Goal: Find specific page/section: Find specific page/section

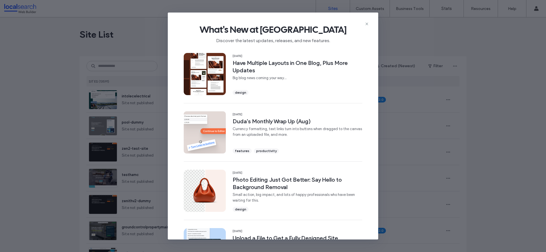
drag, startPoint x: 367, startPoint y: 23, endPoint x: 345, endPoint y: 33, distance: 23.6
click at [366, 24] on icon at bounding box center [366, 24] width 5 height 5
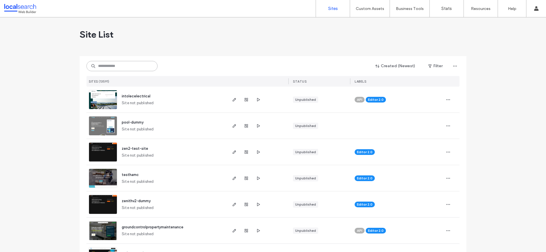
click at [134, 68] on input at bounding box center [121, 66] width 71 height 10
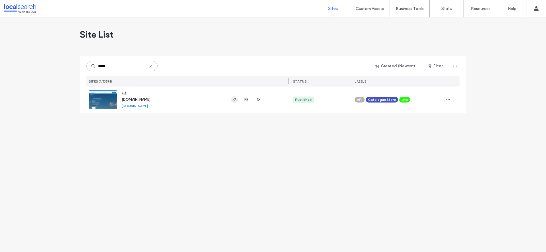
type input "*****"
click at [234, 101] on icon "button" at bounding box center [234, 99] width 5 height 5
type input "******"
click at [448, 99] on use "button" at bounding box center [448, 99] width 4 height 1
click at [242, 101] on div at bounding box center [246, 99] width 31 height 26
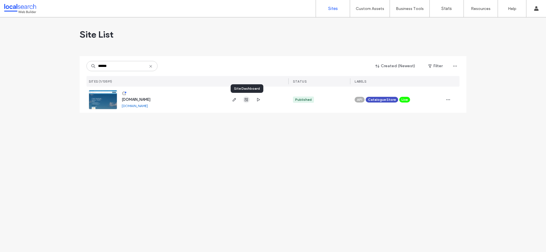
click at [245, 100] on icon "button" at bounding box center [246, 99] width 5 height 5
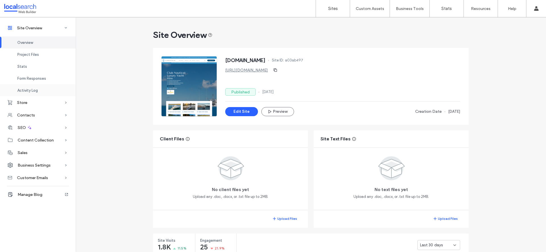
click at [26, 90] on span "Activity Log" at bounding box center [27, 90] width 20 height 4
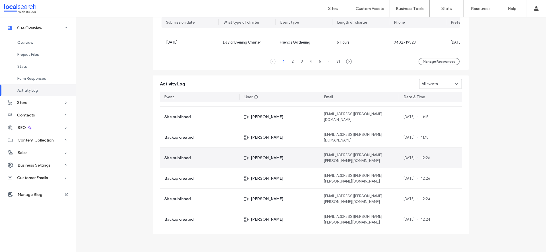
scroll to position [4212, 0]
drag, startPoint x: 254, startPoint y: 158, endPoint x: 211, endPoint y: 159, distance: 42.6
click at [251, 159] on span "Mille-Ann Razon" at bounding box center [267, 157] width 33 height 6
click at [182, 155] on span "Site published" at bounding box center [177, 157] width 26 height 6
drag, startPoint x: 257, startPoint y: 153, endPoint x: 267, endPoint y: 155, distance: 10.3
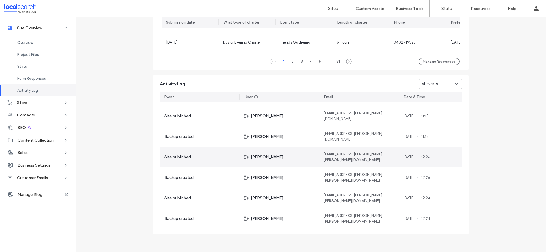
click at [259, 153] on div "Mille-Ann Razon" at bounding box center [279, 157] width 80 height 20
drag, startPoint x: 268, startPoint y: 158, endPoint x: 277, endPoint y: 156, distance: 9.0
click at [269, 157] on span "Mille-Ann Razon" at bounding box center [267, 157] width 33 height 6
drag, startPoint x: 332, startPoint y: 156, endPoint x: 372, endPoint y: 155, distance: 39.8
click at [337, 156] on span "mille-ann.razon@localsearch.com.au" at bounding box center [358, 156] width 70 height 11
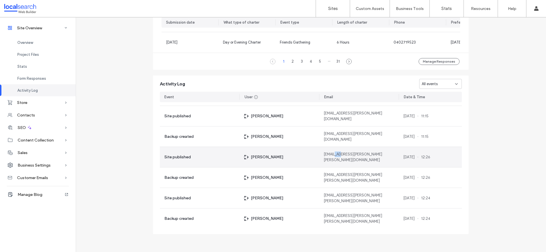
scroll to position [4199, 0]
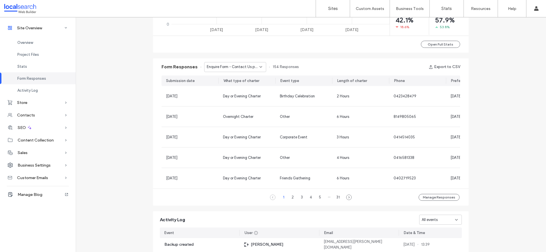
scroll to position [256, 0]
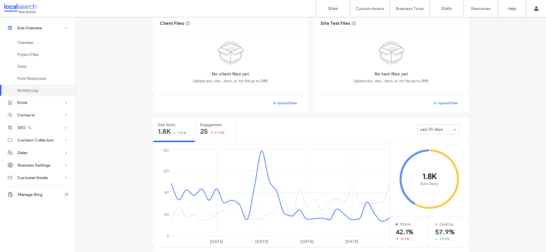
scroll to position [466, 0]
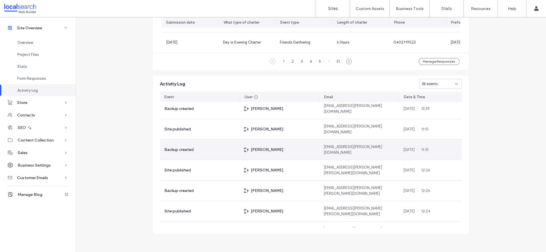
click at [266, 146] on div "Chayce McLoughlin" at bounding box center [279, 149] width 80 height 20
click at [412, 147] on span "14 Jan, 2025" at bounding box center [408, 150] width 11 height 6
drag, startPoint x: 430, startPoint y: 151, endPoint x: 434, endPoint y: 150, distance: 4.4
click at [428, 150] on span "11:15" at bounding box center [424, 150] width 7 height 6
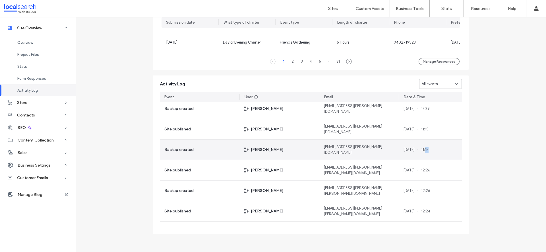
click at [428, 150] on span "11:15" at bounding box center [424, 150] width 7 height 6
click at [427, 150] on div "14 Jan, 2025 11:15" at bounding box center [415, 150] width 25 height 6
drag, startPoint x: 362, startPoint y: 155, endPoint x: 342, endPoint y: 150, distance: 21.0
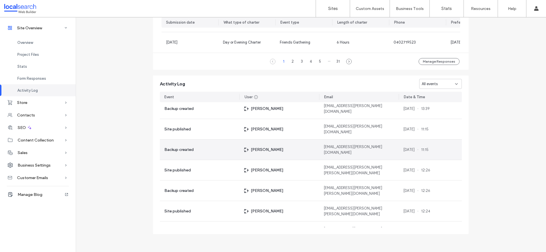
click at [351, 153] on div "chayce.mcloughlin@localsearch.com.au" at bounding box center [359, 149] width 80 height 20
drag, startPoint x: 338, startPoint y: 148, endPoint x: 310, endPoint y: 149, distance: 28.4
click at [323, 148] on span "chayce.mcloughlin@localsearch.com.au" at bounding box center [358, 149] width 70 height 11
drag, startPoint x: 266, startPoint y: 149, endPoint x: 261, endPoint y: 150, distance: 4.9
click at [262, 150] on span "Chayce McLoughlin" at bounding box center [267, 149] width 33 height 6
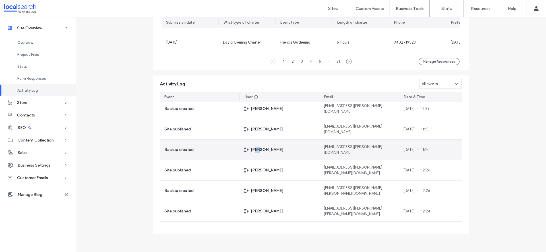
click at [252, 150] on span "Chayce McLoughlin" at bounding box center [267, 149] width 33 height 6
drag, startPoint x: 248, startPoint y: 151, endPoint x: 208, endPoint y: 149, distance: 40.4
click at [241, 150] on div "Chayce McLoughlin" at bounding box center [279, 149] width 80 height 20
click at [188, 152] on div "Backup created" at bounding box center [200, 149] width 80 height 20
click at [181, 149] on span "Backup created" at bounding box center [178, 149] width 29 height 6
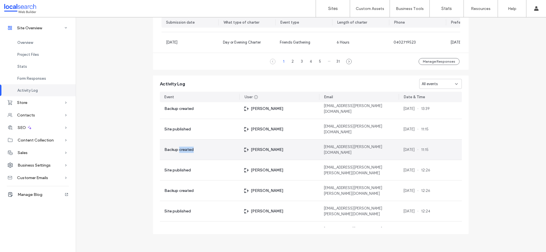
drag, startPoint x: 180, startPoint y: 150, endPoint x: 178, endPoint y: 162, distance: 12.5
click at [180, 151] on span "Backup created" at bounding box center [178, 149] width 29 height 6
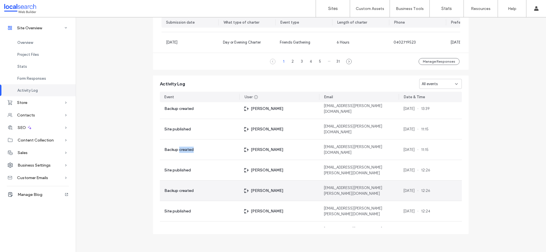
scroll to position [4211, 0]
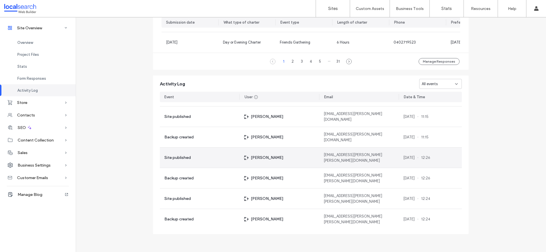
drag, startPoint x: 179, startPoint y: 156, endPoint x: 261, endPoint y: 152, distance: 82.2
click at [182, 156] on span "Site published" at bounding box center [177, 157] width 26 height 6
drag, startPoint x: 301, startPoint y: 153, endPoint x: 329, endPoint y: 153, distance: 27.6
click at [309, 153] on div "Mille-Ann Razon" at bounding box center [279, 157] width 80 height 20
drag, startPoint x: 329, startPoint y: 153, endPoint x: 361, endPoint y: 155, distance: 32.4
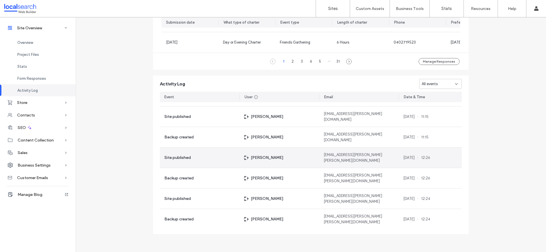
click at [351, 155] on div "mille-ann.razon@localsearch.com.au" at bounding box center [359, 157] width 80 height 20
drag, startPoint x: 383, startPoint y: 156, endPoint x: 386, endPoint y: 157, distance: 3.4
click at [383, 156] on span "mille-ann.razon@localsearch.com.au" at bounding box center [358, 157] width 70 height 11
drag, startPoint x: 406, startPoint y: 158, endPoint x: 435, endPoint y: 159, distance: 28.4
click at [421, 159] on div "08 Jan, 2025 12:26" at bounding box center [429, 157] width 63 height 20
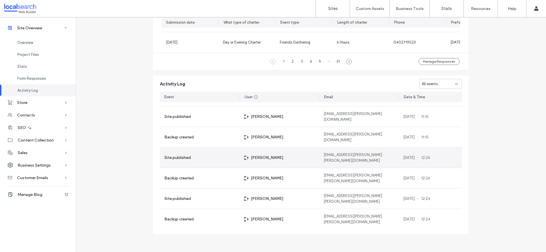
drag, startPoint x: 435, startPoint y: 159, endPoint x: 441, endPoint y: 158, distance: 6.0
click at [430, 159] on span "12:26" at bounding box center [425, 158] width 9 height 6
drag, startPoint x: 441, startPoint y: 158, endPoint x: 429, endPoint y: 180, distance: 25.2
click at [441, 158] on div "08 Jan, 2025 12:26" at bounding box center [429, 157] width 63 height 20
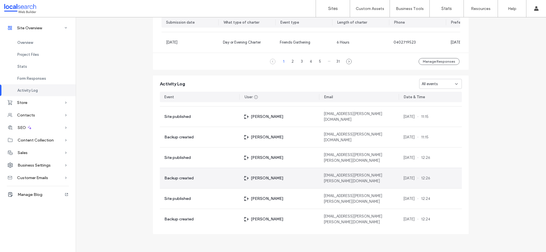
drag, startPoint x: 429, startPoint y: 182, endPoint x: 406, endPoint y: 180, distance: 23.1
click at [429, 182] on div "08 Jan, 2025 12:26" at bounding box center [429, 178] width 63 height 20
drag, startPoint x: 354, startPoint y: 180, endPoint x: 346, endPoint y: 180, distance: 8.0
click at [349, 180] on span "mille-ann.razon@localsearch.com.au" at bounding box center [358, 177] width 70 height 11
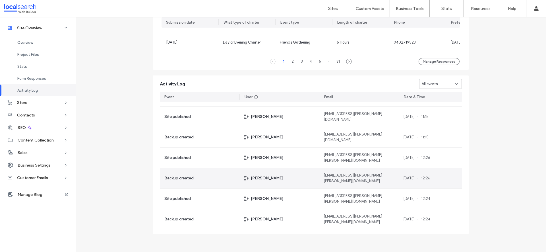
click at [297, 182] on div "Mille-Ann Razon" at bounding box center [279, 178] width 80 height 20
drag, startPoint x: 236, startPoint y: 185, endPoint x: 232, endPoint y: 184, distance: 3.5
click at [233, 184] on div "Backup created" at bounding box center [200, 178] width 80 height 20
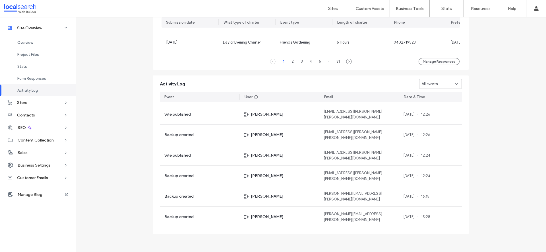
scroll to position [4255, 0]
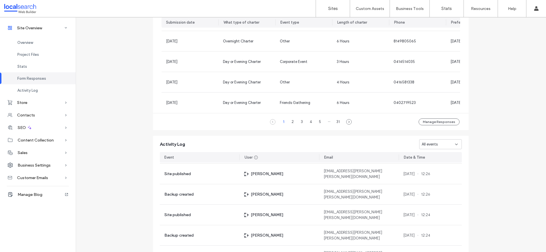
scroll to position [275, 0]
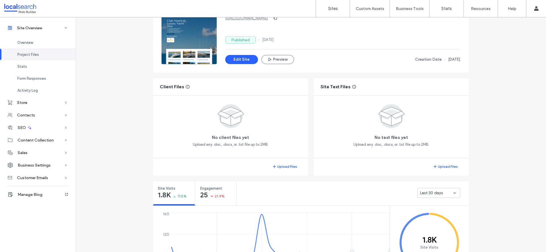
scroll to position [49, 0]
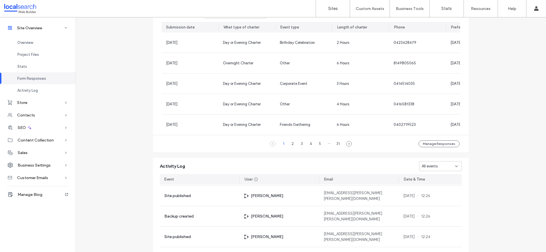
scroll to position [381, 0]
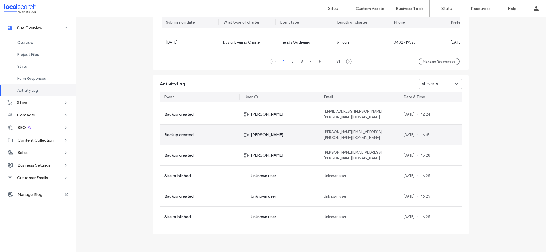
scroll to position [4315, 0]
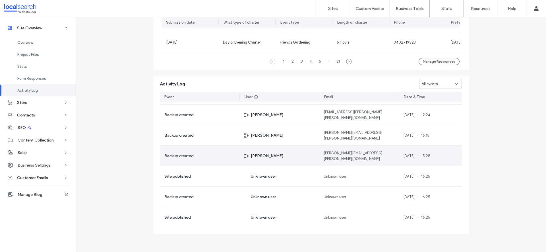
drag, startPoint x: 172, startPoint y: 155, endPoint x: 239, endPoint y: 151, distance: 67.8
click at [172, 155] on span "Backup created" at bounding box center [178, 156] width 29 height 6
drag, startPoint x: 239, startPoint y: 151, endPoint x: 259, endPoint y: 151, distance: 20.2
click at [243, 151] on div "Mariann Sandoval" at bounding box center [279, 156] width 80 height 20
drag, startPoint x: 259, startPoint y: 151, endPoint x: 309, endPoint y: 155, distance: 49.6
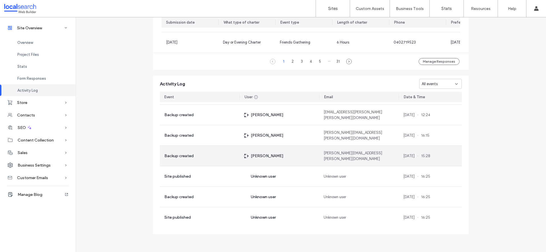
click at [271, 153] on div "Mariann Sandoval" at bounding box center [279, 156] width 80 height 20
click at [326, 156] on span "mariann.sandoval@personiv.com" at bounding box center [358, 157] width 70 height 11
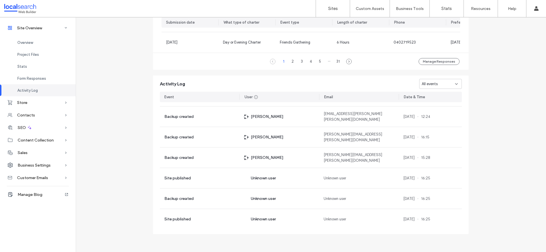
scroll to position [4307, 0]
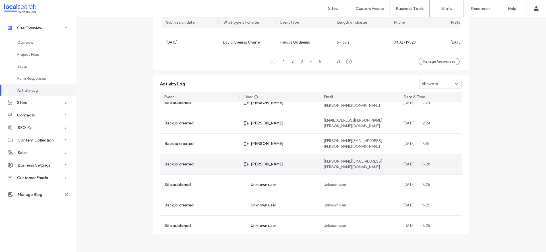
drag, startPoint x: 257, startPoint y: 170, endPoint x: 267, endPoint y: 168, distance: 10.7
click at [257, 170] on div "Mariann Sandoval" at bounding box center [279, 164] width 80 height 20
drag, startPoint x: 364, startPoint y: 159, endPoint x: 417, endPoint y: 162, distance: 53.8
click at [367, 159] on div "mariann.sandoval@personiv.com" at bounding box center [359, 164] width 80 height 20
click at [429, 161] on div "19 Dec, 2024 15:28" at bounding box center [416, 164] width 27 height 6
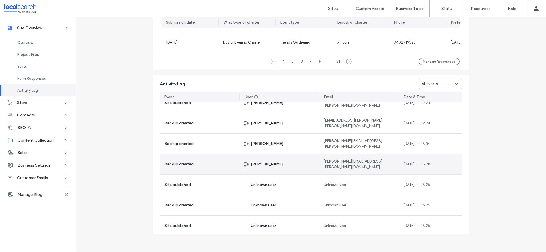
drag, startPoint x: 445, startPoint y: 162, endPoint x: 448, endPoint y: 162, distance: 2.9
click at [447, 162] on div "19 Dec, 2024 15:28" at bounding box center [429, 164] width 63 height 20
drag, startPoint x: 446, startPoint y: 162, endPoint x: 378, endPoint y: 161, distance: 68.2
click at [423, 162] on div "19 Dec, 2024 15:28" at bounding box center [429, 164] width 63 height 20
click at [375, 161] on span "mariann.sandoval@personiv.com" at bounding box center [358, 163] width 70 height 11
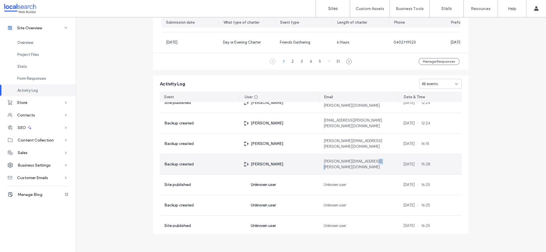
drag, startPoint x: 375, startPoint y: 161, endPoint x: 367, endPoint y: 162, distance: 7.8
click at [374, 161] on span "mariann.sandoval@personiv.com" at bounding box center [358, 163] width 70 height 11
click at [342, 163] on span "mariann.sandoval@personiv.com" at bounding box center [358, 163] width 70 height 11
click at [338, 163] on span "mariann.sandoval@personiv.com" at bounding box center [358, 163] width 70 height 11
drag, startPoint x: 330, startPoint y: 163, endPoint x: 323, endPoint y: 161, distance: 7.5
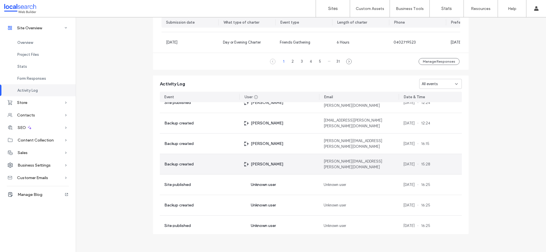
click at [329, 162] on span "mariann.sandoval@personiv.com" at bounding box center [358, 163] width 70 height 11
drag, startPoint x: 323, startPoint y: 161, endPoint x: 319, endPoint y: 162, distance: 4.1
click at [323, 161] on span "mariann.sandoval@personiv.com" at bounding box center [358, 163] width 70 height 11
click at [313, 163] on div "Mariann Sandoval" at bounding box center [279, 164] width 80 height 20
click at [311, 163] on div "Mariann Sandoval" at bounding box center [279, 164] width 80 height 20
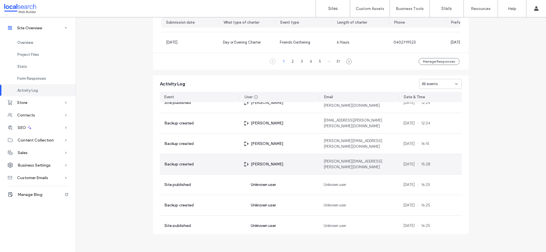
click at [311, 162] on div "Mariann Sandoval" at bounding box center [279, 164] width 80 height 20
click at [309, 163] on div "Mariann Sandoval" at bounding box center [279, 164] width 80 height 20
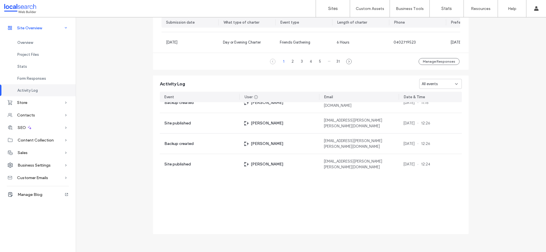
scroll to position [4007, 0]
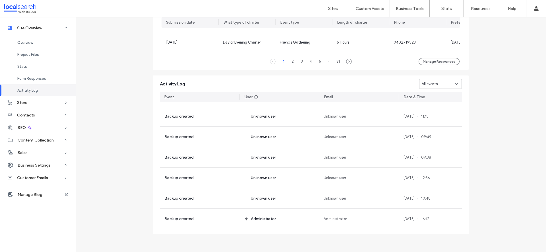
drag, startPoint x: 22, startPoint y: 26, endPoint x: 10, endPoint y: 20, distance: 13.6
click at [22, 26] on span "Site Overview" at bounding box center [29, 28] width 25 height 5
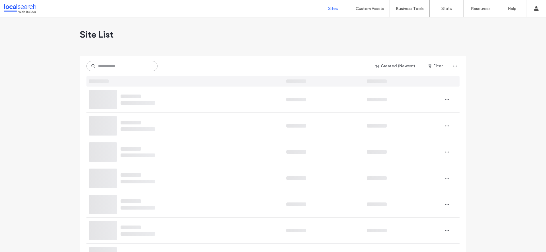
click at [117, 68] on input at bounding box center [121, 66] width 71 height 10
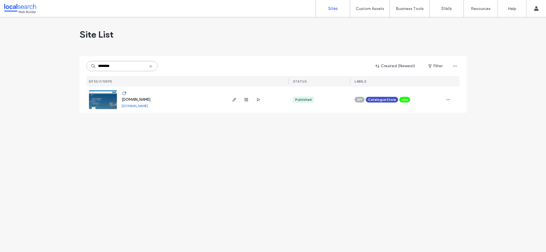
type input "********"
click at [238, 99] on div at bounding box center [246, 99] width 31 height 26
drag, startPoint x: 235, startPoint y: 99, endPoint x: 244, endPoint y: 103, distance: 10.3
click at [235, 99] on use "button" at bounding box center [233, 99] width 3 height 3
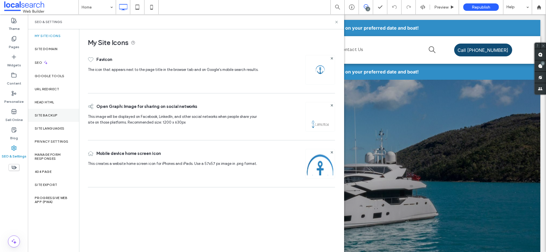
click at [49, 116] on label "Site Backup" at bounding box center [46, 115] width 23 height 4
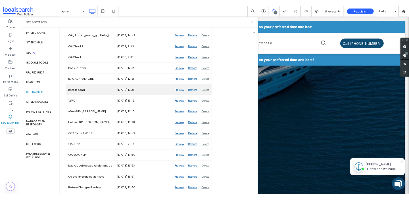
scroll to position [1152, 0]
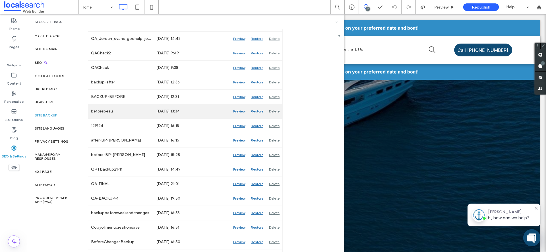
click at [237, 111] on div "Preview" at bounding box center [239, 111] width 18 height 14
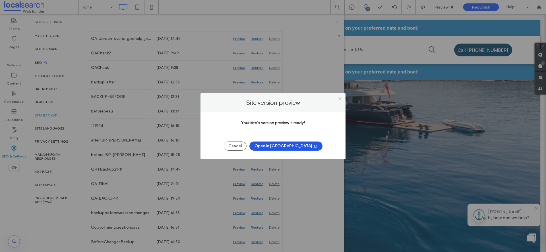
click at [283, 146] on button "Open in [GEOGRAPHIC_DATA]" at bounding box center [285, 145] width 73 height 9
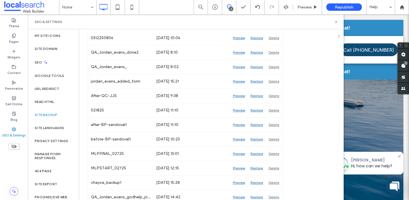
scroll to position [980, 0]
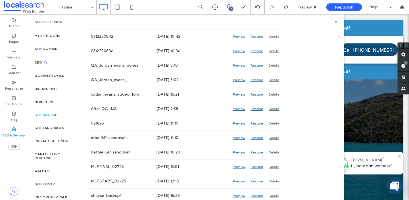
click at [14, 124] on div "Blog" at bounding box center [14, 117] width 28 height 16
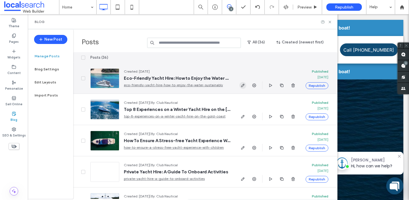
click at [242, 85] on use "button" at bounding box center [242, 85] width 3 height 3
